Goal: Navigation & Orientation: Go to known website

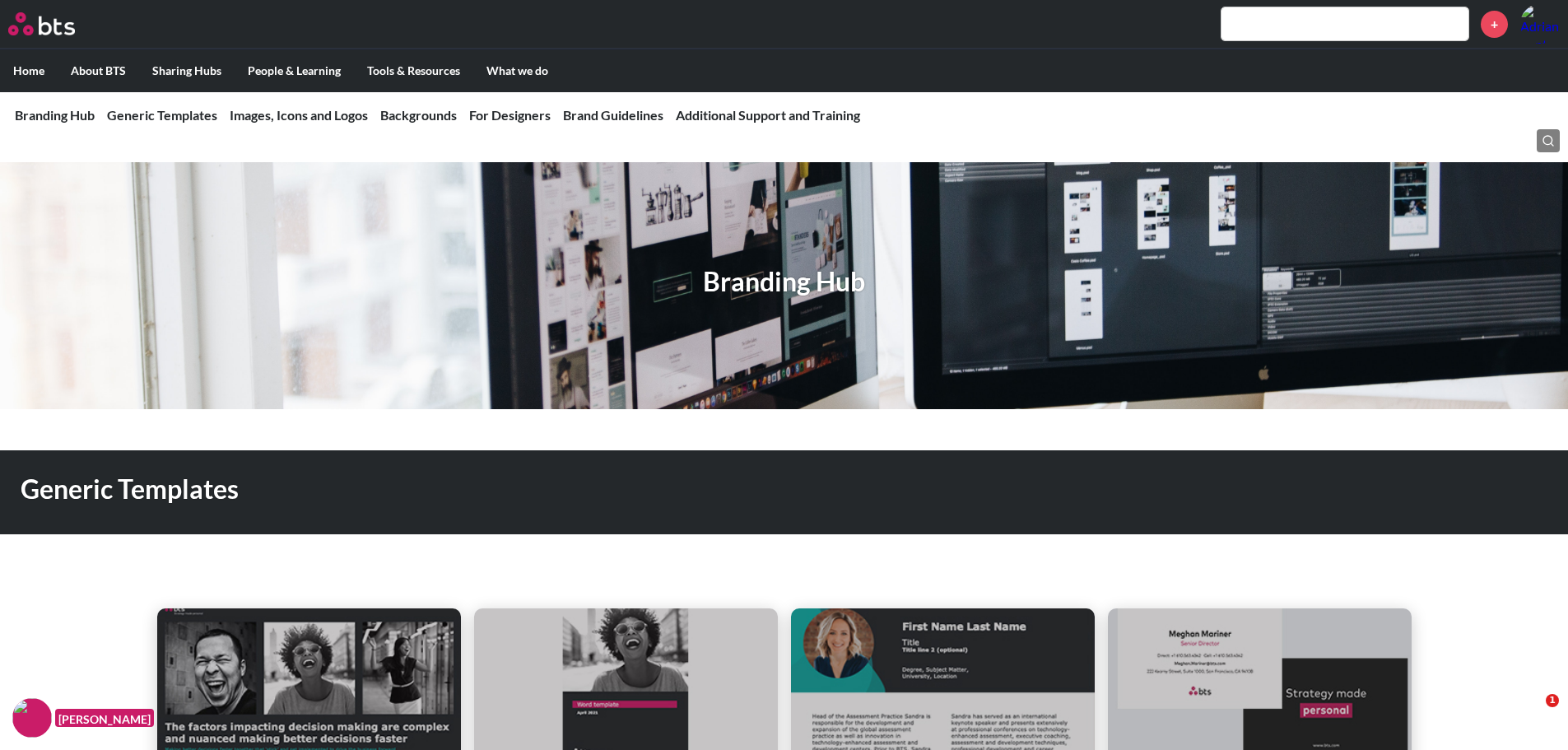
click at [36, 28] on img at bounding box center [41, 24] width 67 height 23
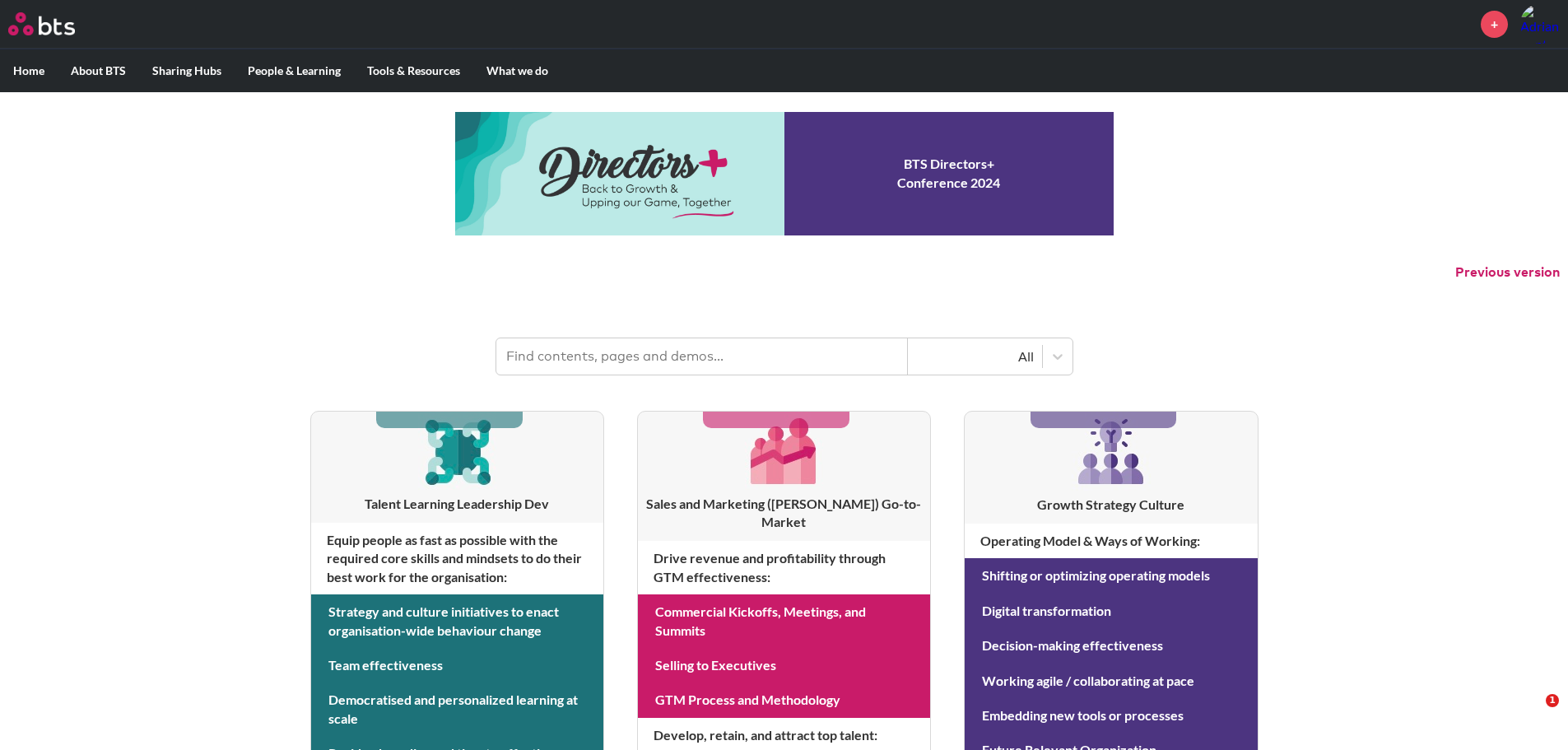
click at [48, 28] on img at bounding box center [41, 24] width 67 height 23
